Goal: Task Accomplishment & Management: Complete application form

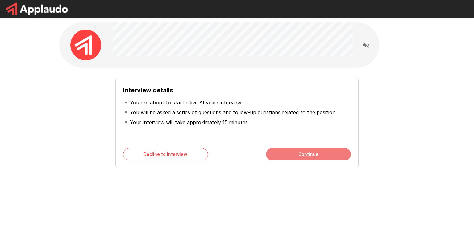
click at [290, 155] on button "Continue" at bounding box center [308, 154] width 85 height 12
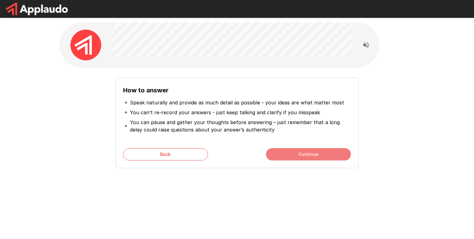
click at [290, 155] on button "Continue" at bounding box center [308, 154] width 85 height 12
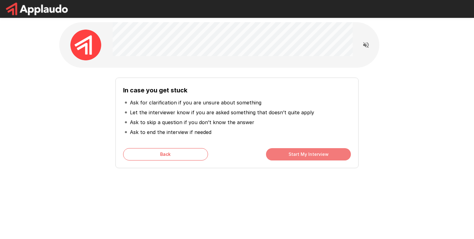
click at [290, 155] on button "Start My Interview" at bounding box center [308, 154] width 85 height 12
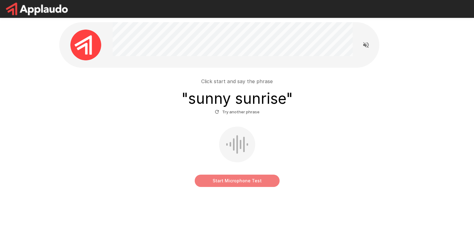
click at [244, 185] on button "Start Microphone Test" at bounding box center [237, 181] width 85 height 12
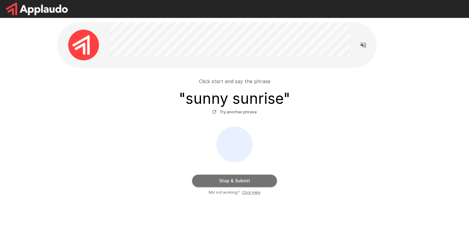
click at [244, 185] on button "Stop & Submit" at bounding box center [234, 181] width 85 height 12
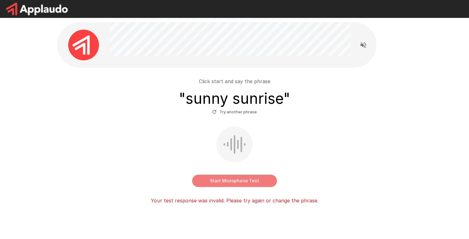
click at [244, 185] on button "Start Microphone Test" at bounding box center [234, 181] width 85 height 12
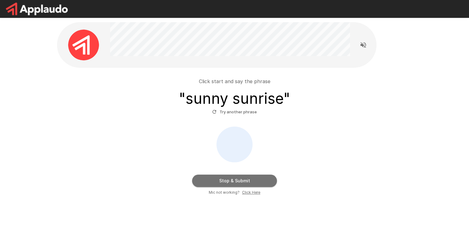
click at [244, 185] on button "Stop & Submit" at bounding box center [234, 181] width 85 height 12
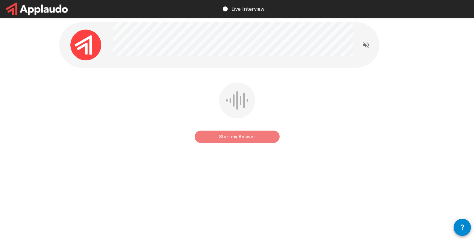
click at [217, 137] on button "Start my Answer" at bounding box center [237, 137] width 85 height 12
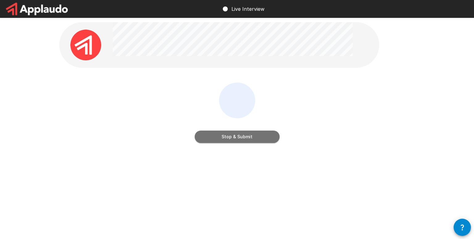
click at [247, 140] on button "Stop & Submit" at bounding box center [237, 137] width 85 height 12
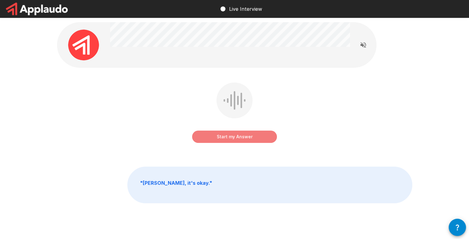
click at [249, 135] on button "Start my Answer" at bounding box center [234, 137] width 85 height 12
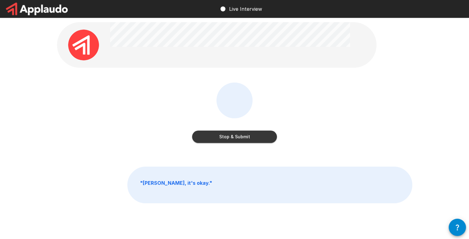
click at [249, 135] on button "Stop & Submit" at bounding box center [234, 137] width 85 height 12
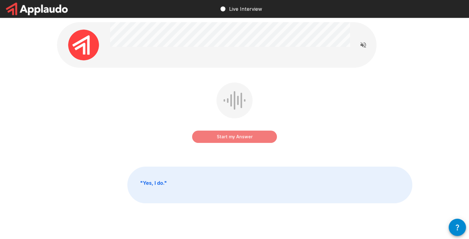
click at [235, 136] on button "Start my Answer" at bounding box center [234, 137] width 85 height 12
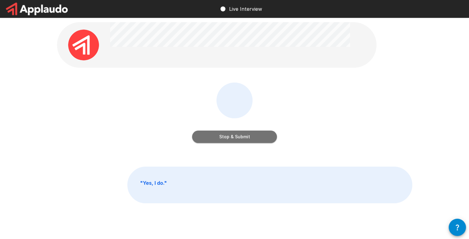
click at [235, 136] on button "Stop & Submit" at bounding box center [234, 137] width 85 height 12
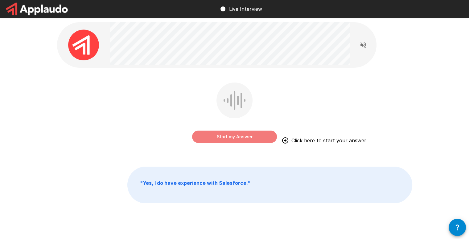
click at [212, 132] on button "Start my Answer" at bounding box center [234, 137] width 85 height 12
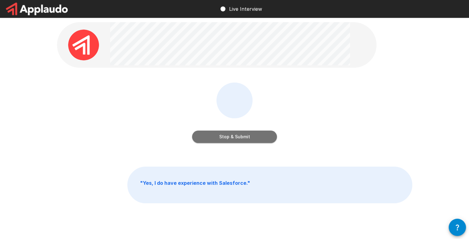
click at [241, 141] on button "Stop & Submit" at bounding box center [234, 137] width 85 height 12
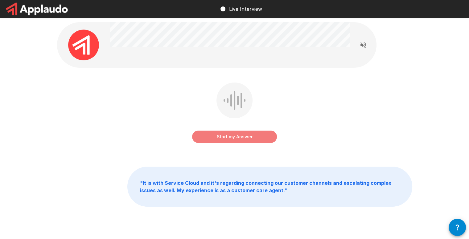
click at [241, 141] on button "Start my Answer" at bounding box center [234, 137] width 85 height 12
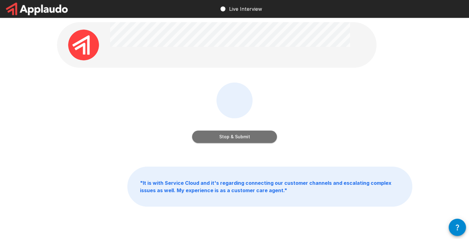
click at [241, 141] on button "Stop & Submit" at bounding box center [234, 137] width 85 height 12
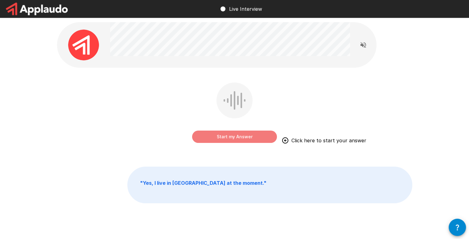
click at [247, 134] on button "Start my Answer" at bounding box center [234, 137] width 85 height 12
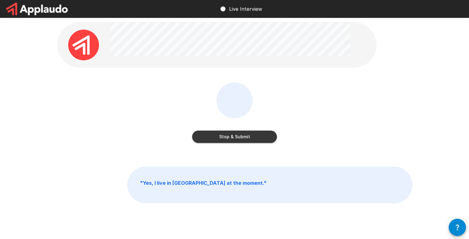
click at [247, 134] on button "Stop & Submit" at bounding box center [234, 137] width 85 height 12
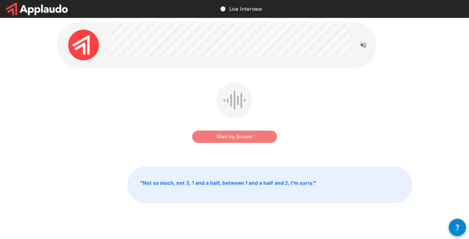
click at [247, 135] on button "Start my Answer" at bounding box center [234, 137] width 85 height 12
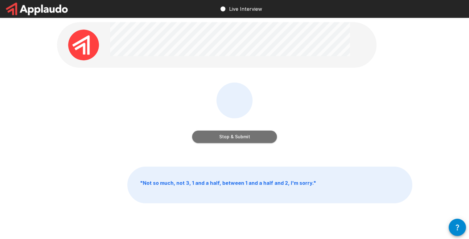
click at [247, 135] on button "Stop & Submit" at bounding box center [234, 137] width 85 height 12
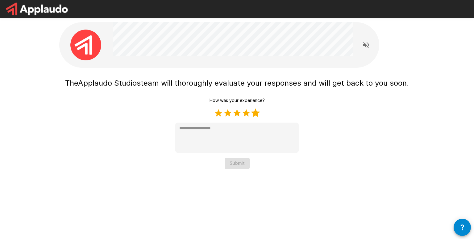
click at [254, 114] on label "5 Stars" at bounding box center [255, 113] width 9 height 9
type textarea "*"
click at [241, 161] on button "Submit" at bounding box center [237, 163] width 25 height 11
